Goal: Find specific page/section: Find specific page/section

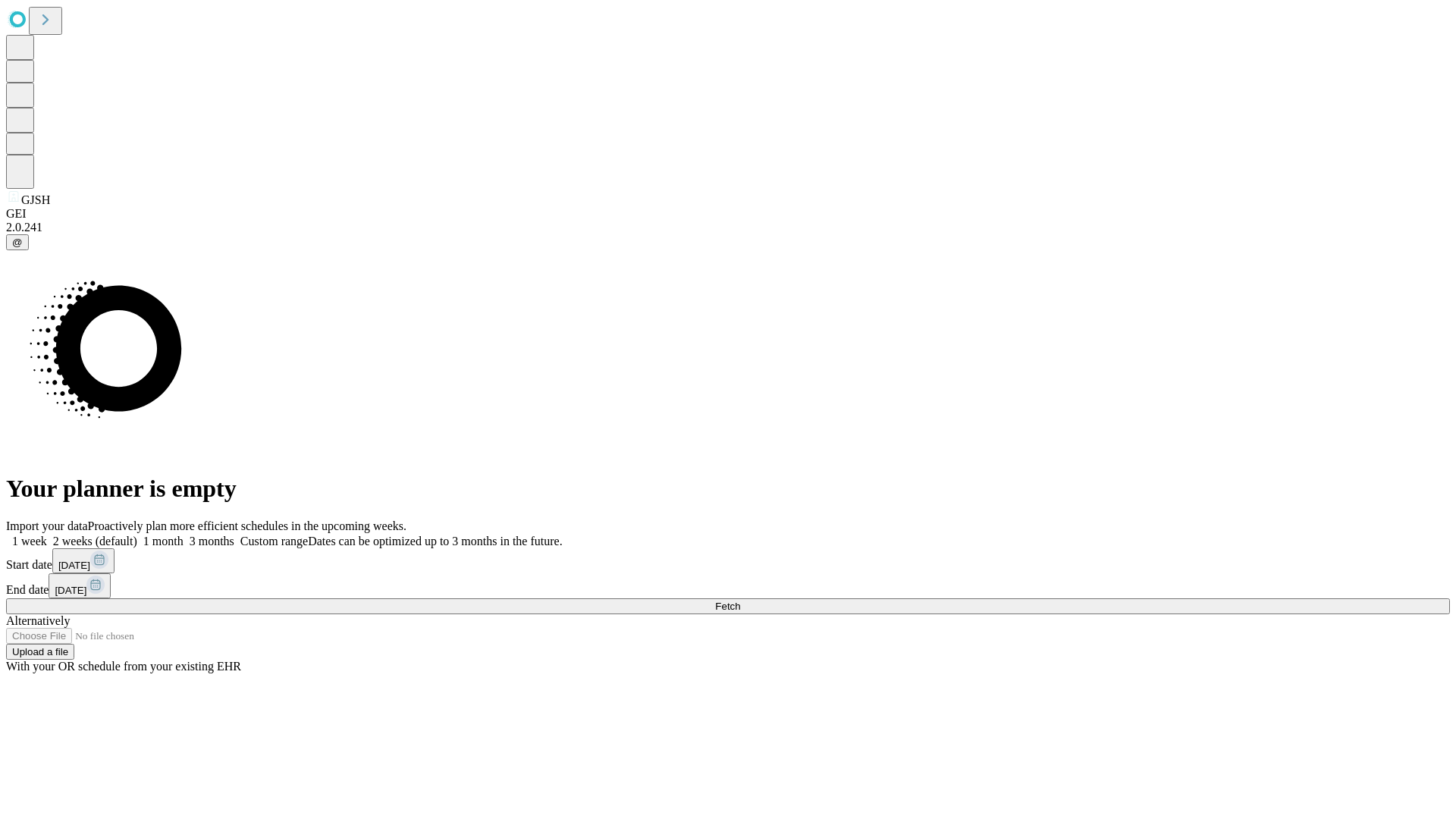
click at [740, 601] on span "Fetch" at bounding box center [728, 606] width 25 height 12
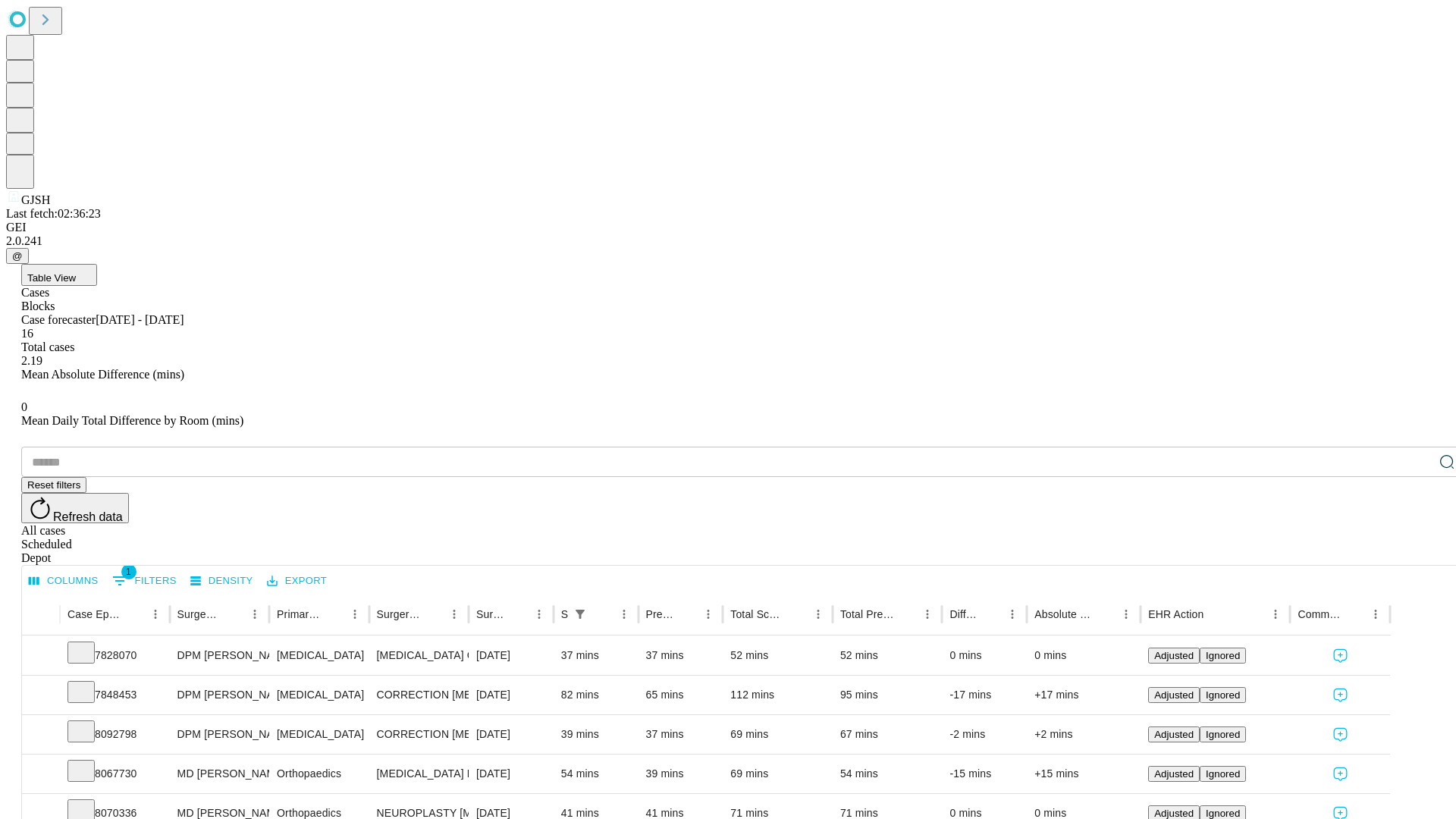
click at [76, 272] on span "Table View" at bounding box center [52, 277] width 49 height 12
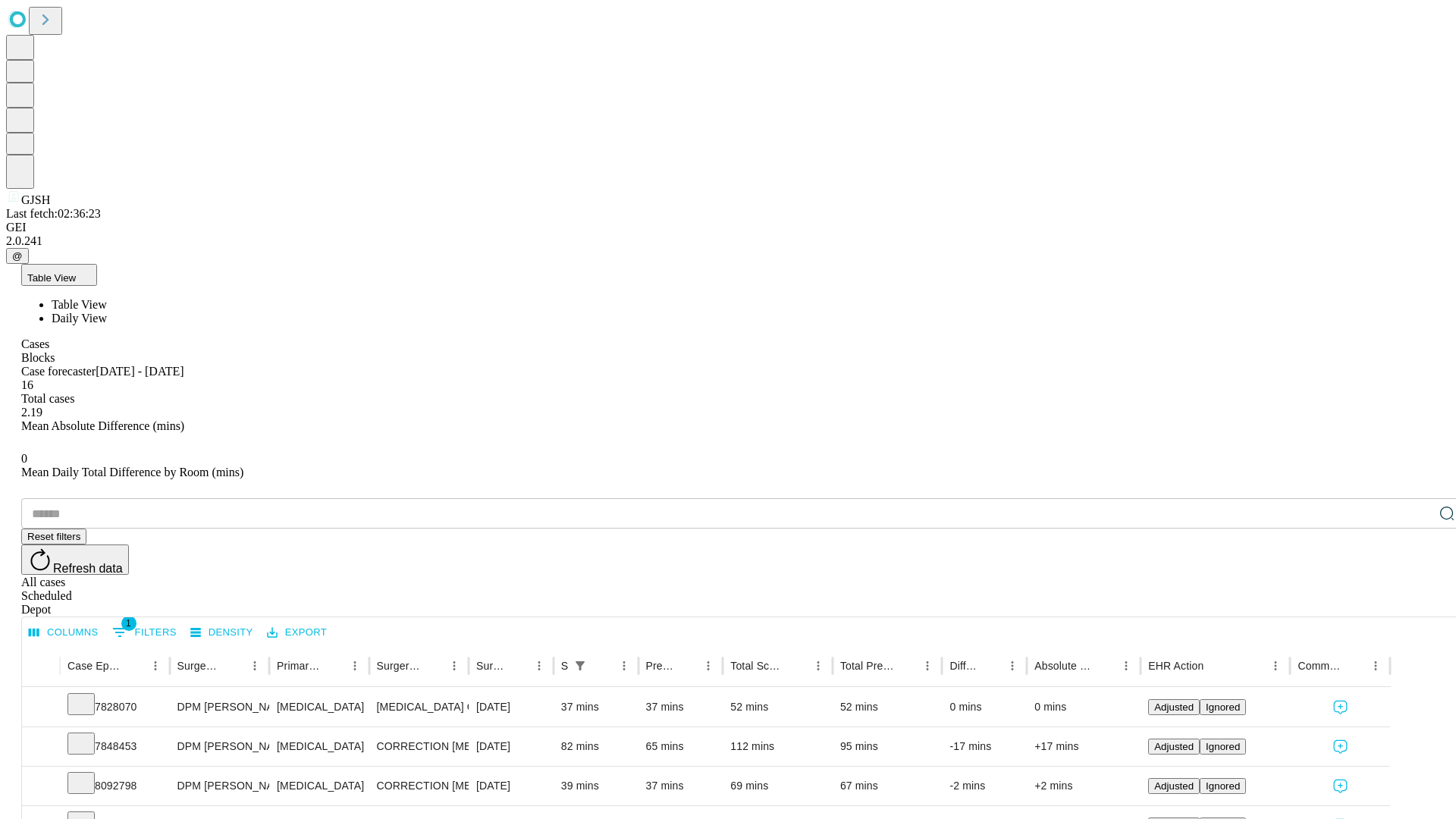
click at [107, 312] on span "Daily View" at bounding box center [79, 318] width 55 height 13
